Goal: Task Accomplishment & Management: Manage account settings

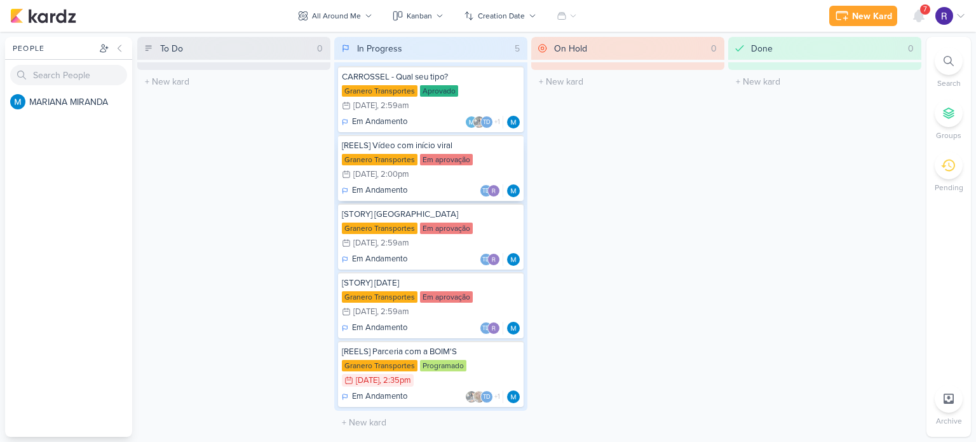
click at [453, 175] on div "Granero Transportes Em aprovação 10/15 [DATE] 2:00pm" at bounding box center [431, 168] width 178 height 28
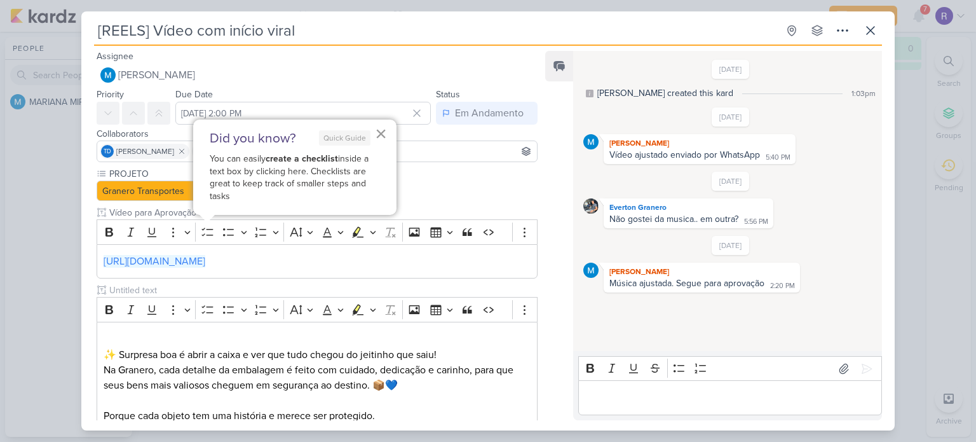
click at [378, 134] on button "×" at bounding box center [381, 133] width 12 height 20
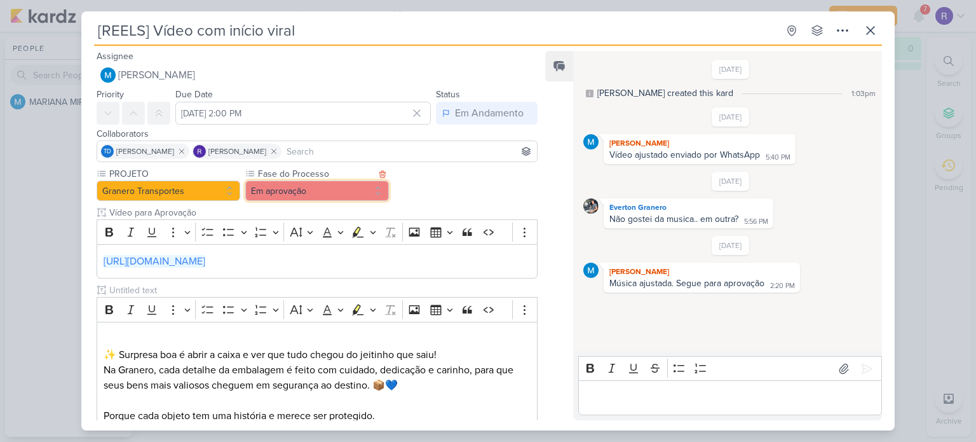
click at [277, 190] on button "Em aprovação" at bounding box center [317, 191] width 144 height 20
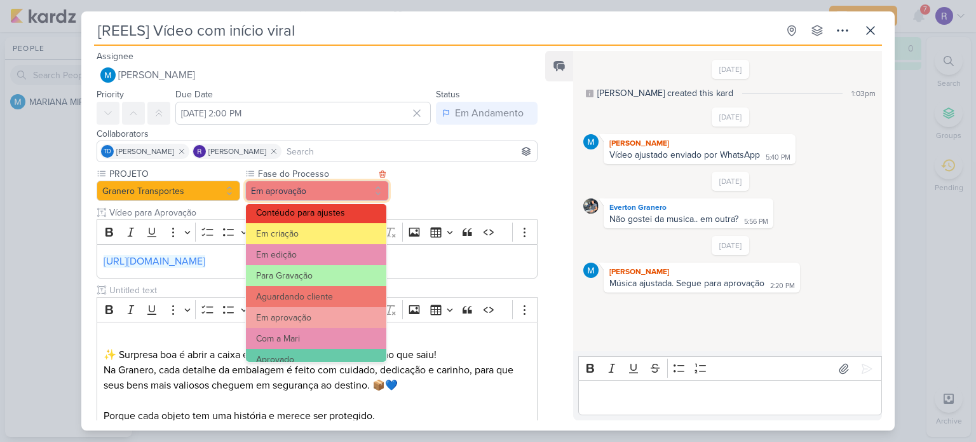
scroll to position [122, 0]
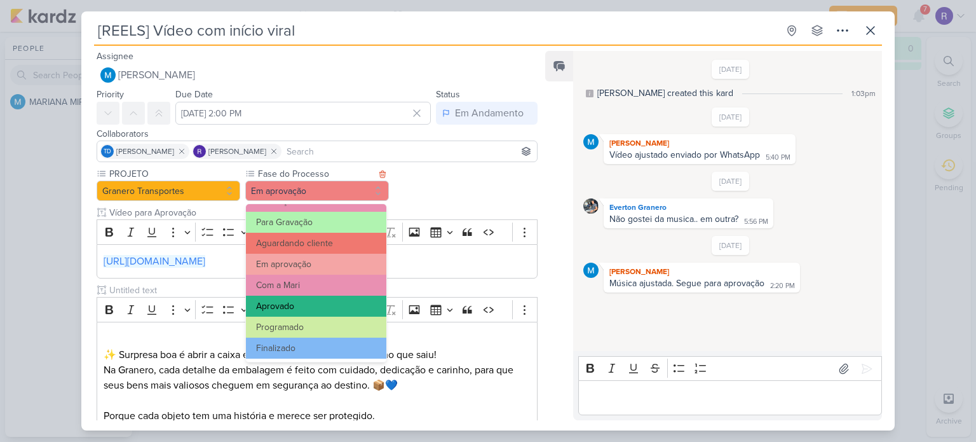
click at [293, 303] on button "Aprovado" at bounding box center [316, 306] width 140 height 21
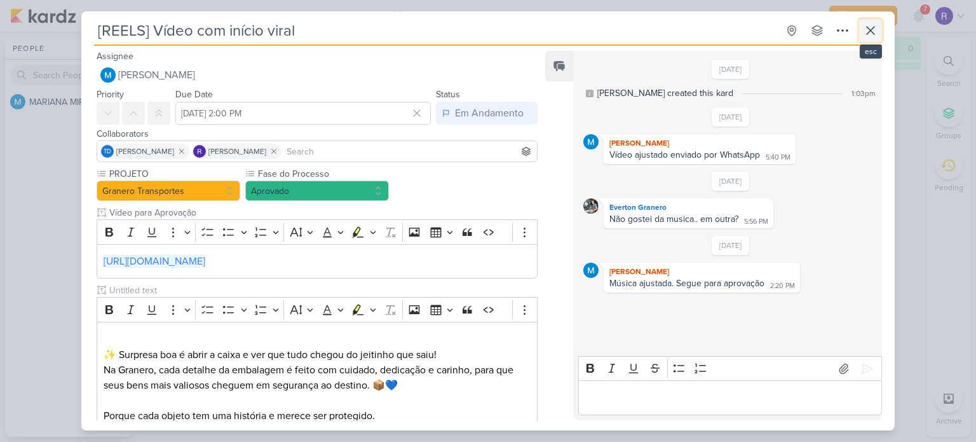
click at [870, 31] on icon at bounding box center [871, 31] width 8 height 8
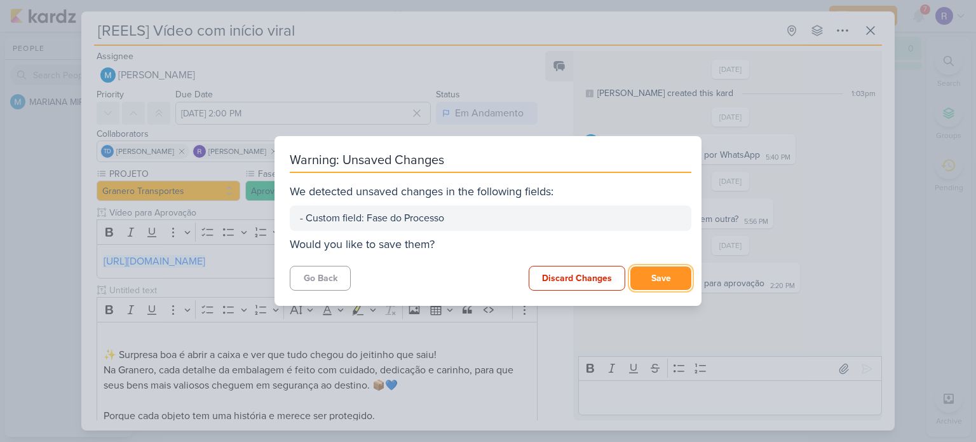
click at [661, 275] on button "Save" at bounding box center [661, 278] width 61 height 24
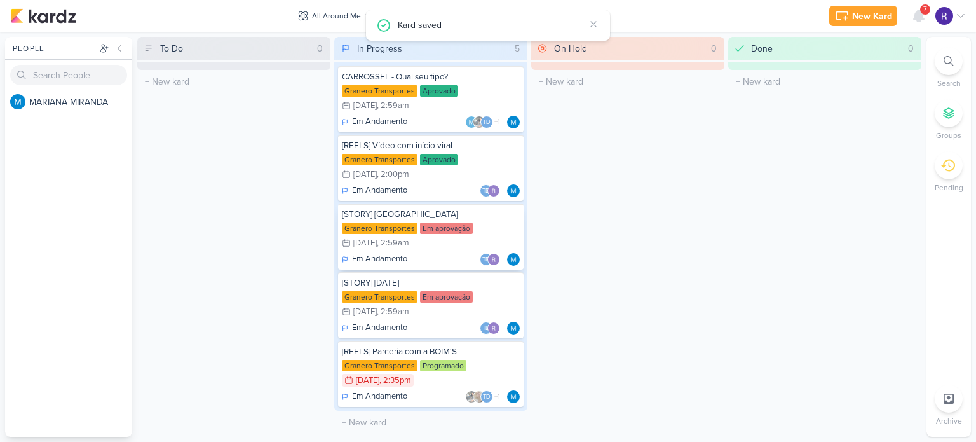
click at [451, 228] on div "Em aprovação" at bounding box center [446, 227] width 53 height 11
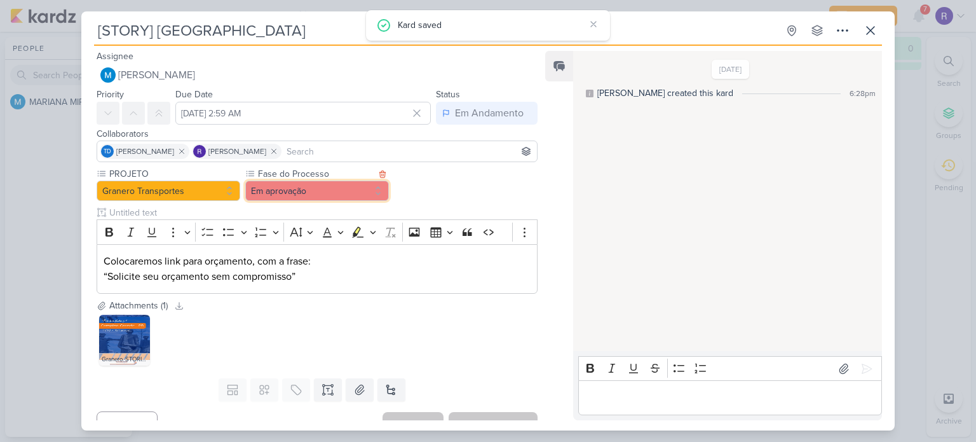
click at [343, 191] on button "Em aprovação" at bounding box center [317, 191] width 144 height 20
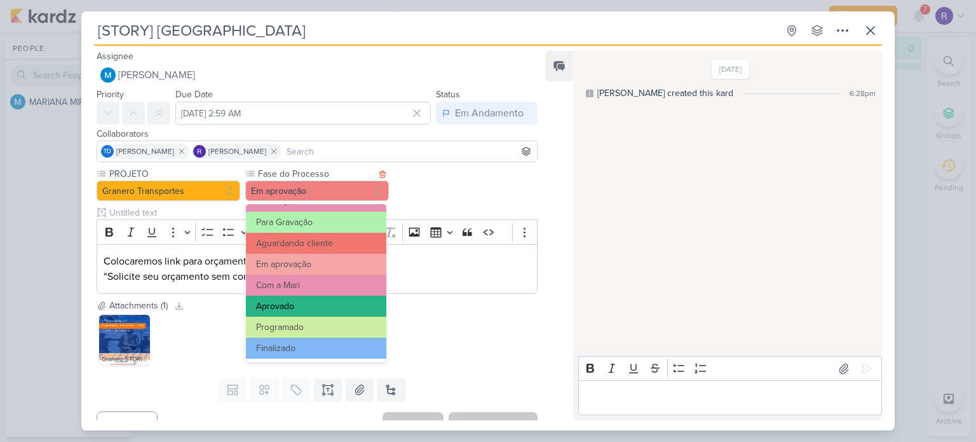
click at [287, 296] on button "Aprovado" at bounding box center [316, 306] width 140 height 21
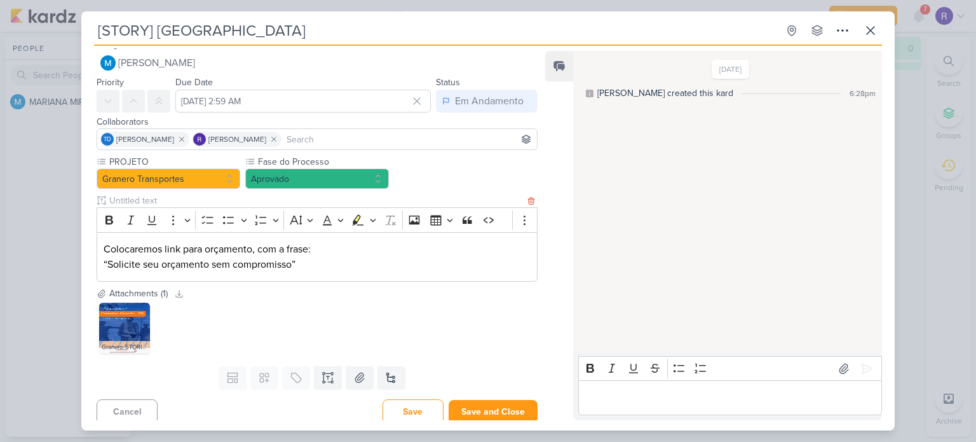
scroll to position [18, 0]
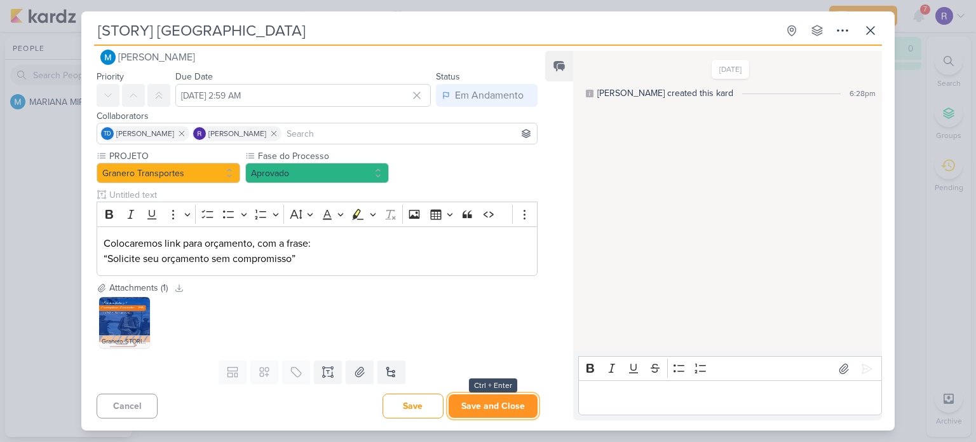
click at [470, 409] on button "Save and Close" at bounding box center [493, 406] width 89 height 24
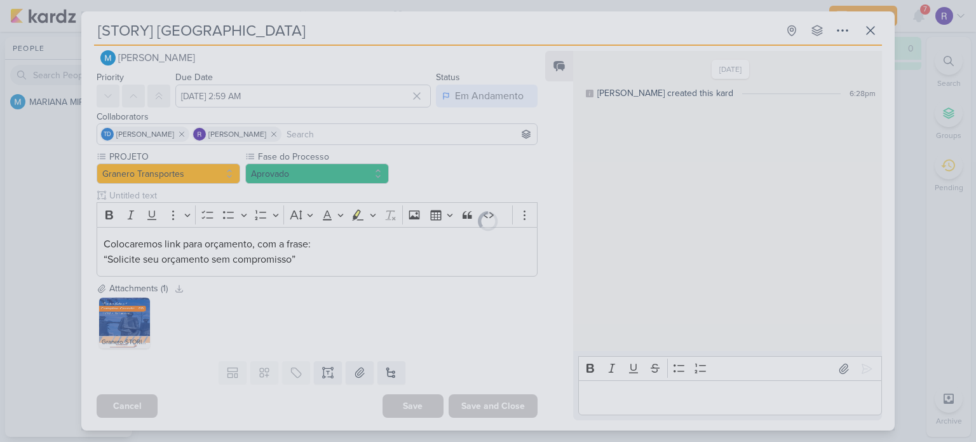
scroll to position [17, 0]
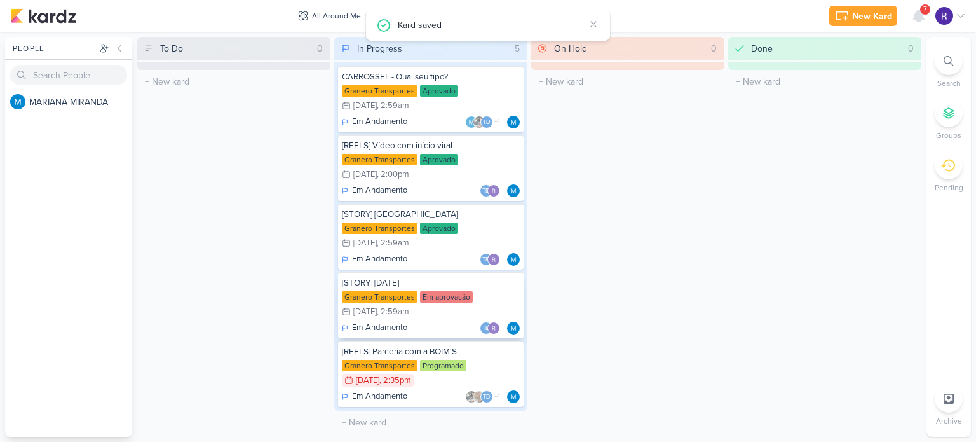
click at [439, 297] on div "Em aprovação" at bounding box center [446, 296] width 53 height 11
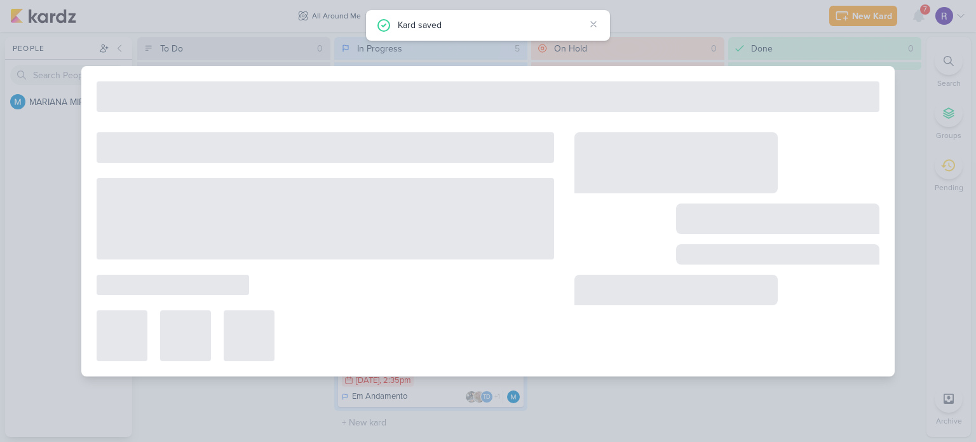
type input "[STORY] [DATE]"
type input "[DATE] 2:59 AM"
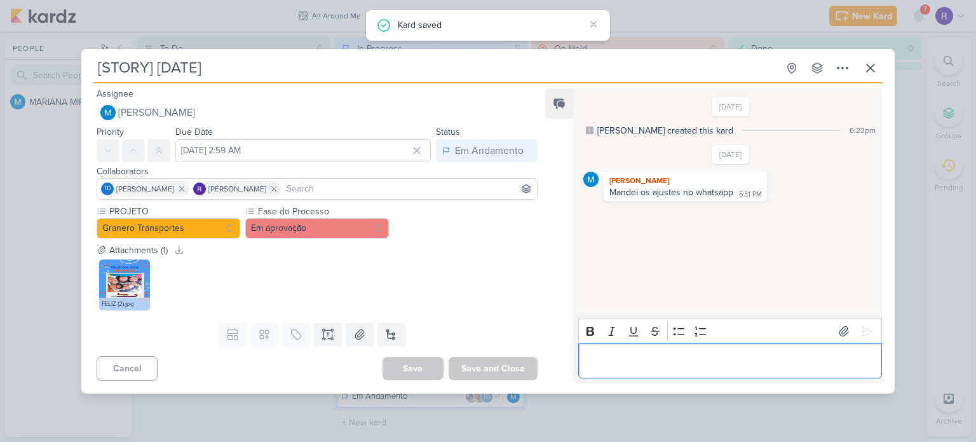
click at [617, 352] on div "Editor editing area: main" at bounding box center [730, 360] width 304 height 35
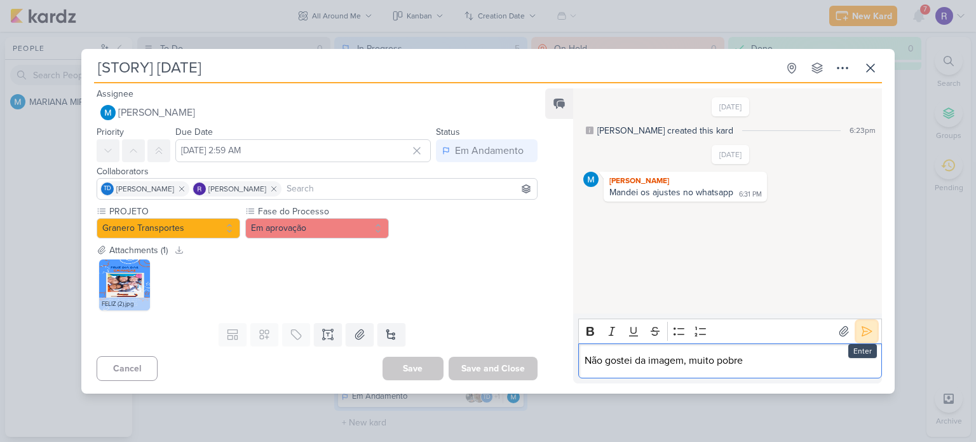
click at [861, 331] on icon at bounding box center [867, 331] width 13 height 13
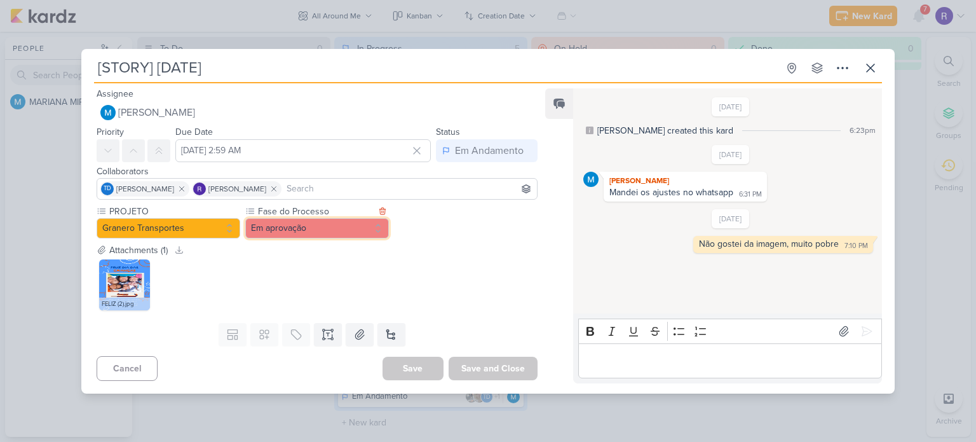
click at [379, 228] on button "Em aprovação" at bounding box center [317, 228] width 144 height 20
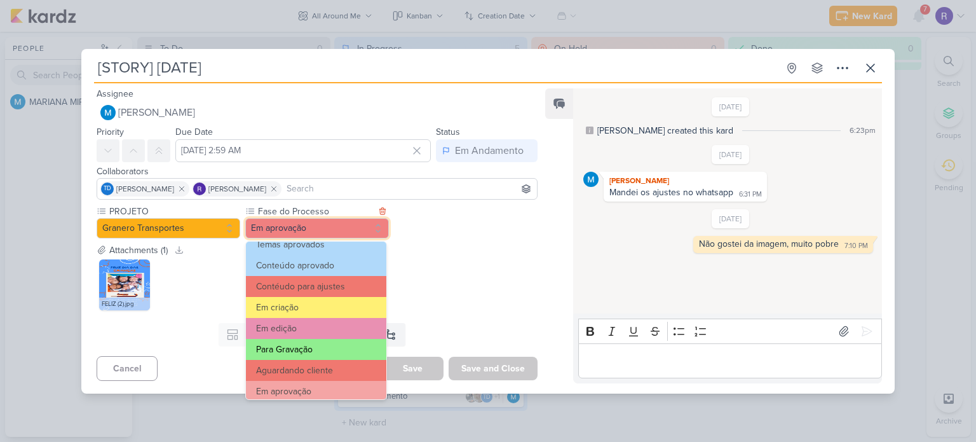
scroll to position [122, 0]
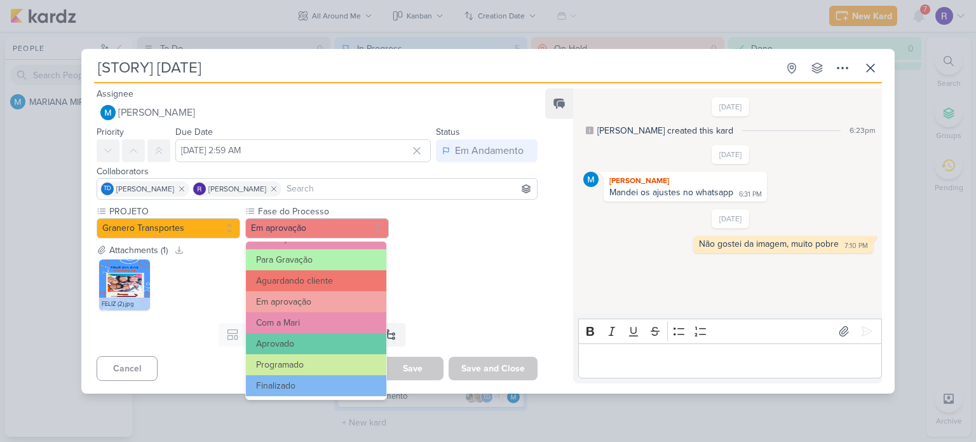
click at [475, 274] on div "FELIZ (2).jpg" at bounding box center [317, 285] width 441 height 56
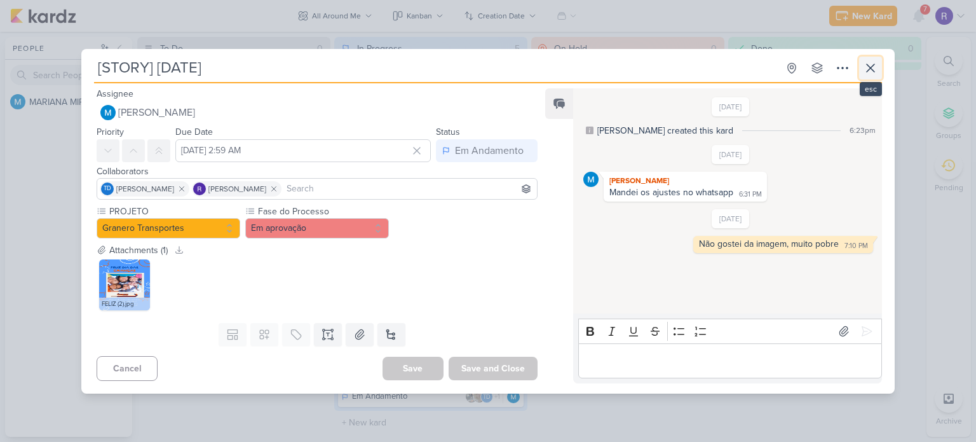
click at [867, 66] on icon at bounding box center [870, 67] width 15 height 15
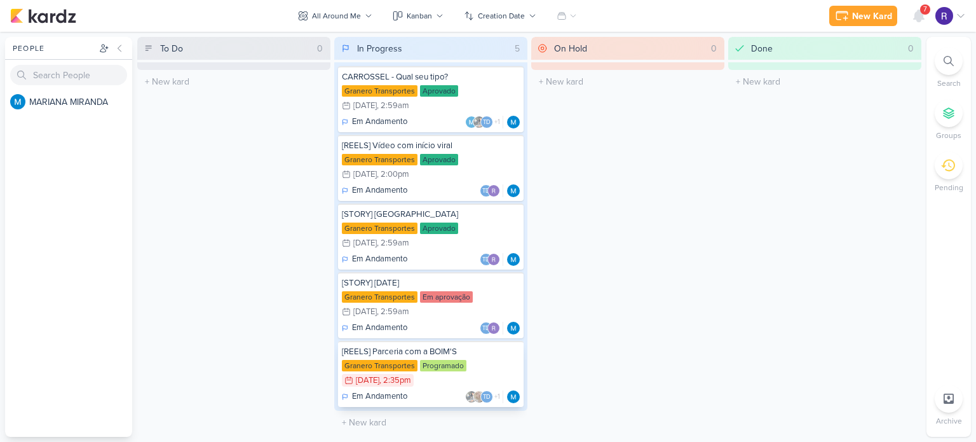
click at [442, 366] on div "Programado" at bounding box center [443, 365] width 46 height 11
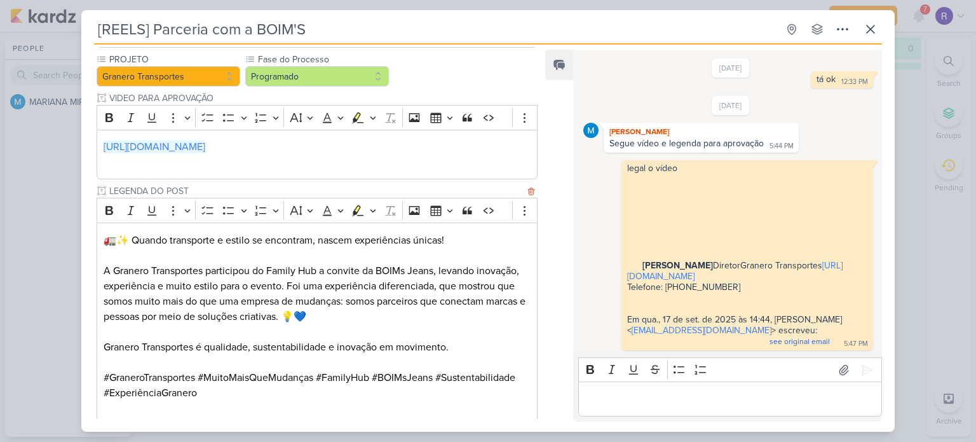
scroll to position [0, 0]
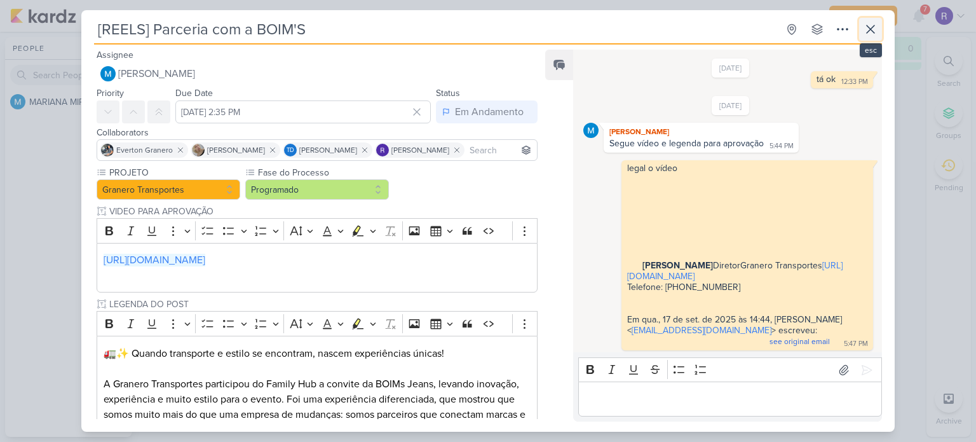
click at [869, 30] on icon at bounding box center [870, 29] width 15 height 15
